Goal: Find specific page/section: Find specific page/section

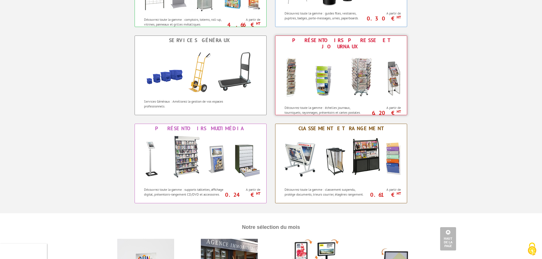
scroll to position [398, 0]
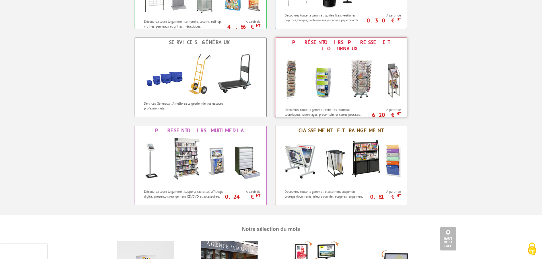
click at [339, 44] on div "Présentoirs Presse et Journaux" at bounding box center [341, 45] width 129 height 13
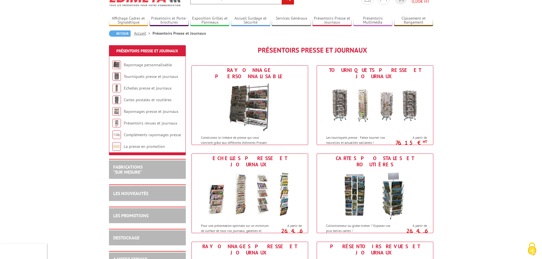
scroll to position [28, 0]
click at [154, 121] on link "Présentoirs revues et journaux" at bounding box center [150, 122] width 53 height 5
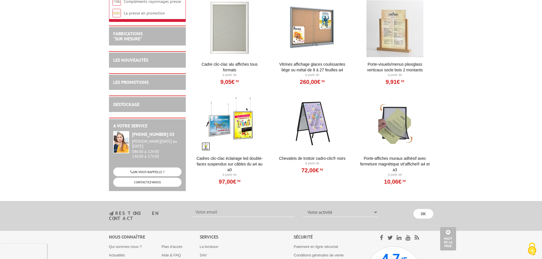
scroll to position [365, 0]
